Goal: Transaction & Acquisition: Book appointment/travel/reservation

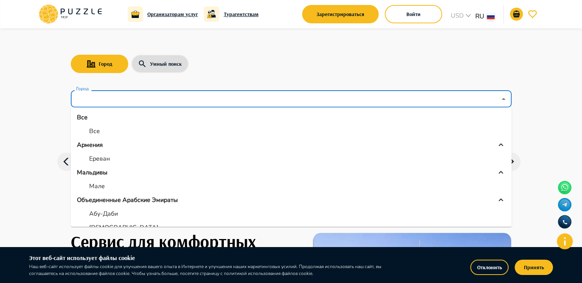
click at [179, 95] on input "Город" at bounding box center [286, 99] width 422 height 15
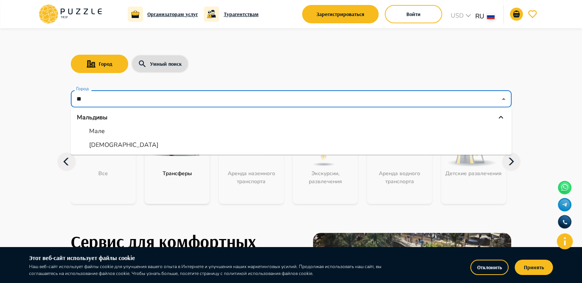
type input "*"
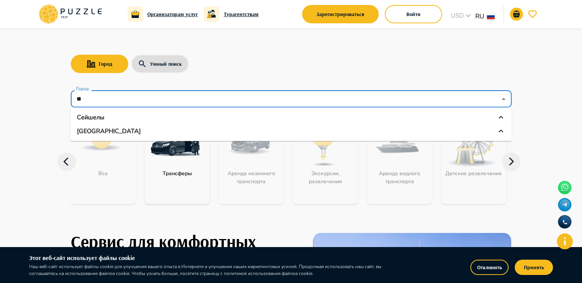
click at [179, 128] on div "[GEOGRAPHIC_DATA]" at bounding box center [291, 131] width 429 height 9
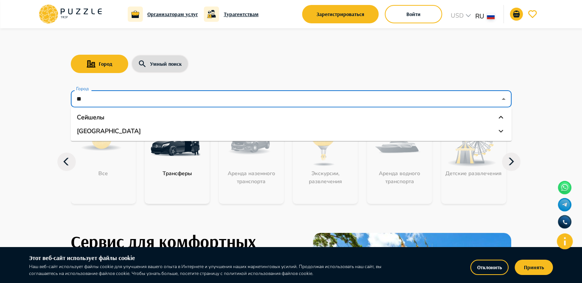
click at [111, 130] on div "[GEOGRAPHIC_DATA]" at bounding box center [291, 131] width 429 height 9
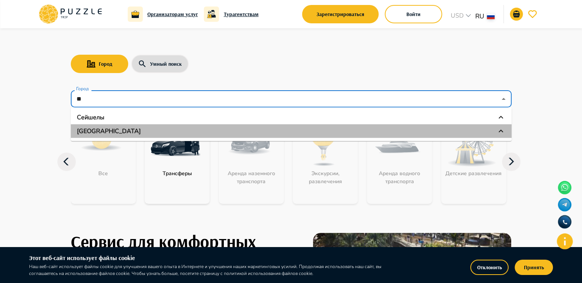
click at [86, 129] on p "[GEOGRAPHIC_DATA]" at bounding box center [109, 131] width 64 height 9
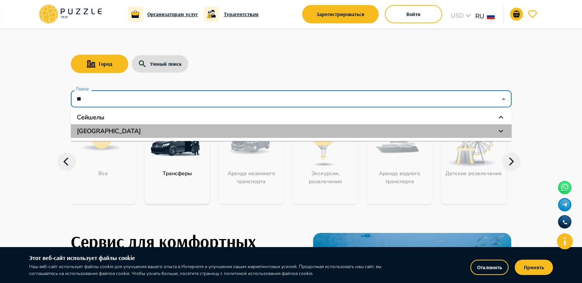
click at [86, 129] on p "[GEOGRAPHIC_DATA]" at bounding box center [109, 131] width 64 height 9
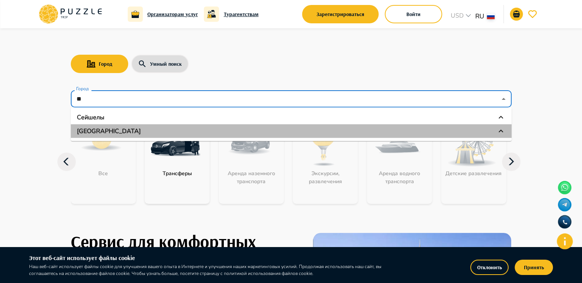
click at [500, 130] on icon at bounding box center [501, 131] width 5 height 3
click at [500, 130] on icon at bounding box center [500, 131] width 9 height 9
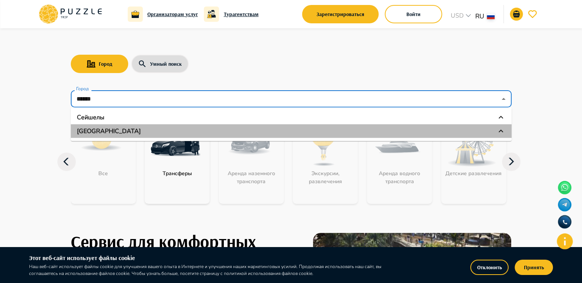
click at [124, 128] on div "[GEOGRAPHIC_DATA]" at bounding box center [291, 131] width 429 height 9
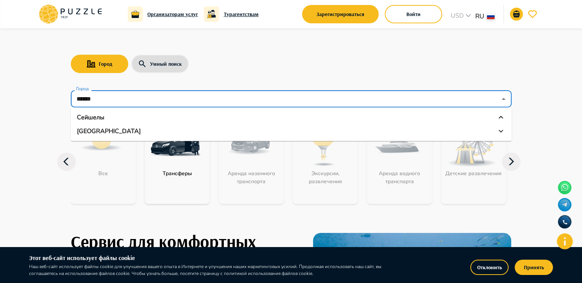
type input "******"
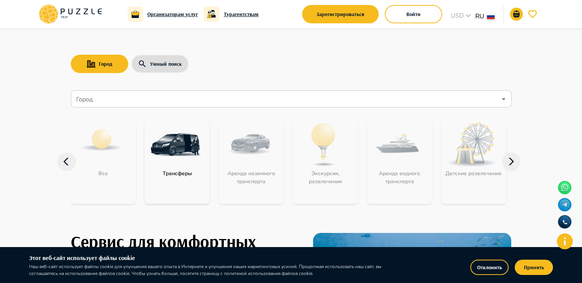
click at [517, 95] on div "Город Умный поиск Город Город Все Трансферы Аренда наземного транспорта Экскурс…" at bounding box center [291, 122] width 459 height 188
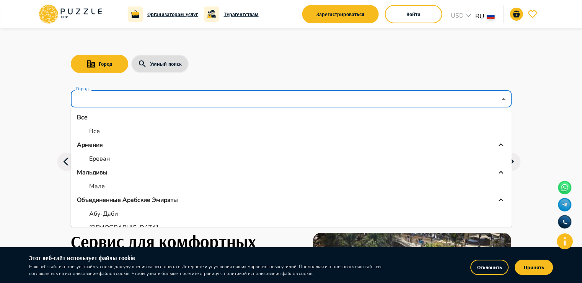
click at [152, 99] on input "Город" at bounding box center [286, 99] width 422 height 15
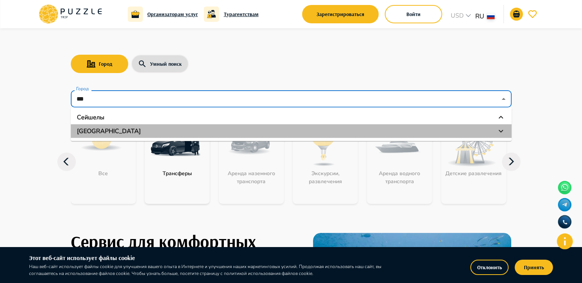
click at [108, 131] on div "[GEOGRAPHIC_DATA]" at bounding box center [291, 131] width 429 height 9
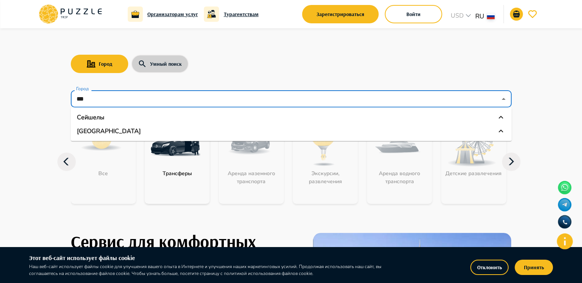
type input "***"
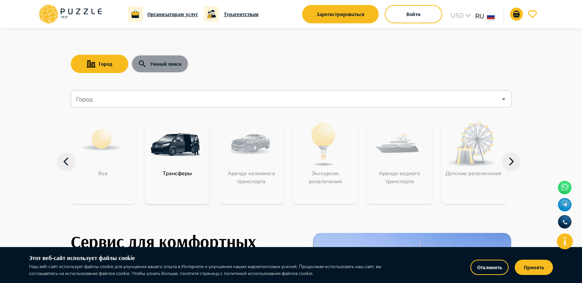
click at [161, 60] on button "Умный поиск" at bounding box center [159, 64] width 57 height 18
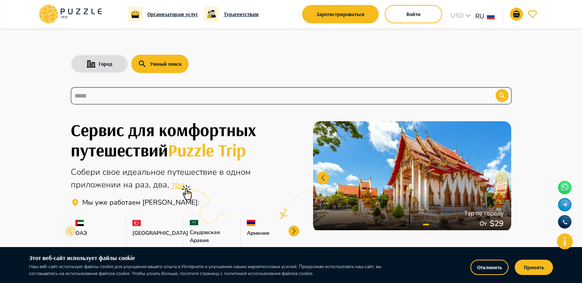
click at [115, 93] on input "text" at bounding box center [278, 95] width 406 height 9
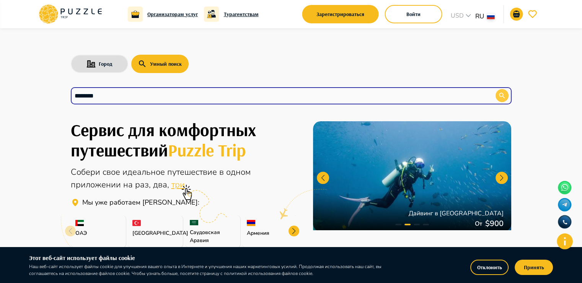
type input "********"
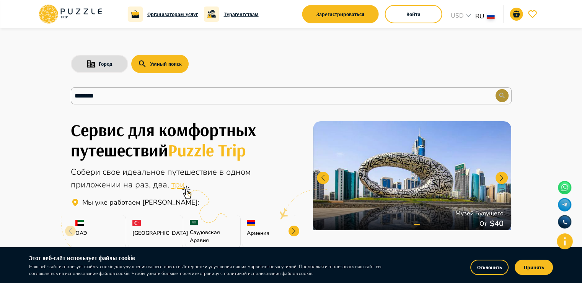
click at [503, 96] on icon "button" at bounding box center [502, 96] width 8 height 8
